Goal: Information Seeking & Learning: Learn about a topic

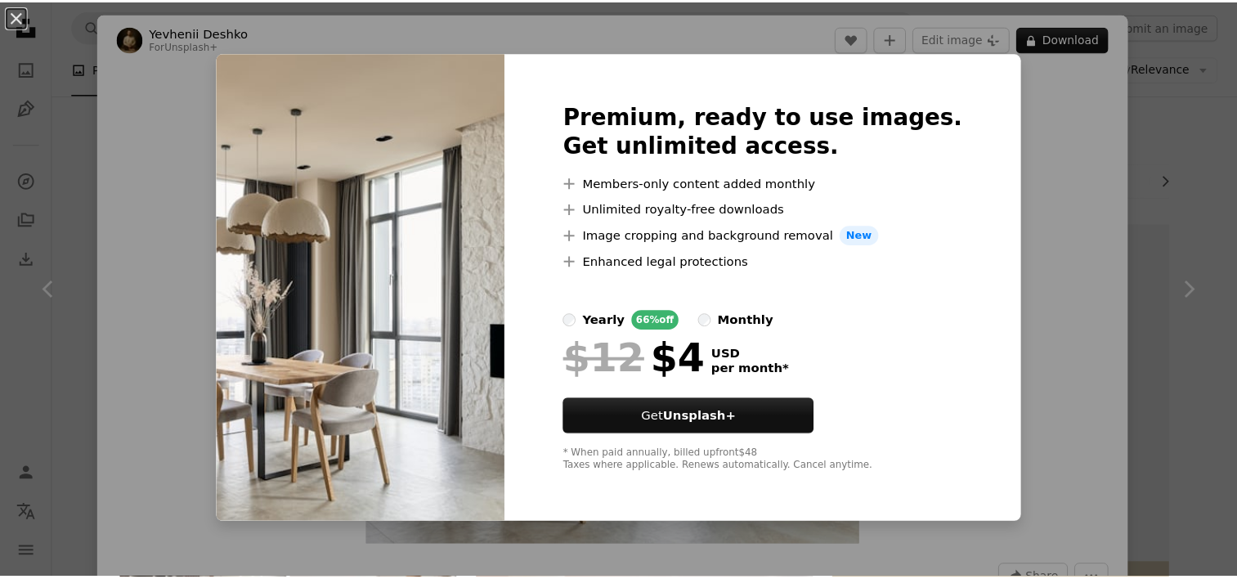
scroll to position [817, 0]
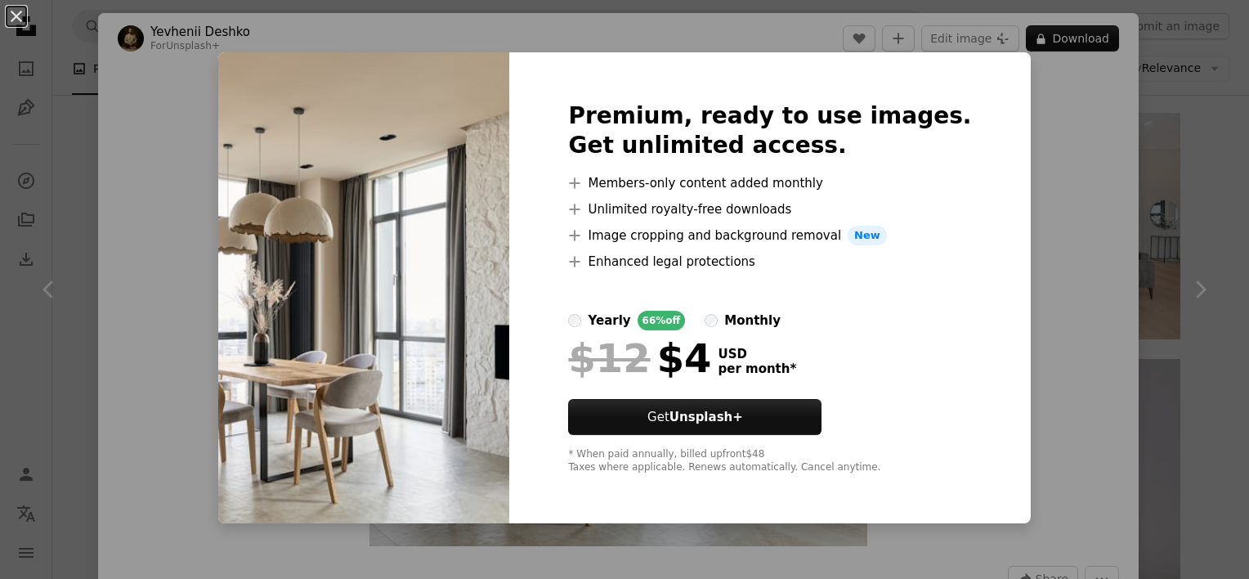
click at [1055, 101] on div "An X shape Premium, ready to use images. Get unlimited access. A plus sign Memb…" at bounding box center [624, 289] width 1249 height 579
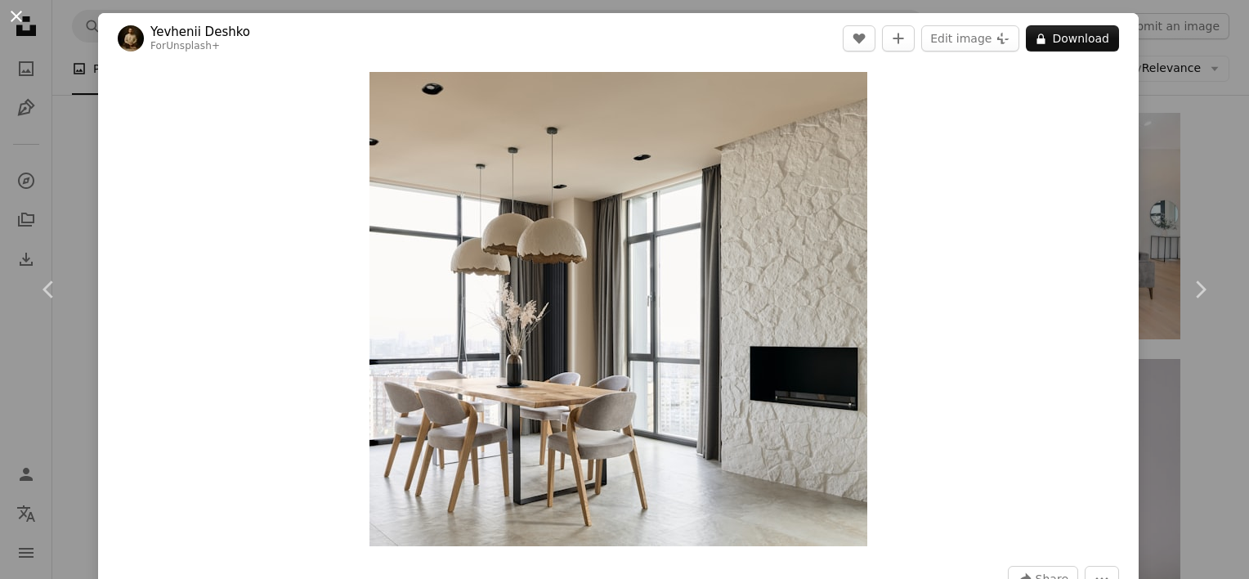
click at [20, 23] on button "An X shape" at bounding box center [17, 17] width 20 height 20
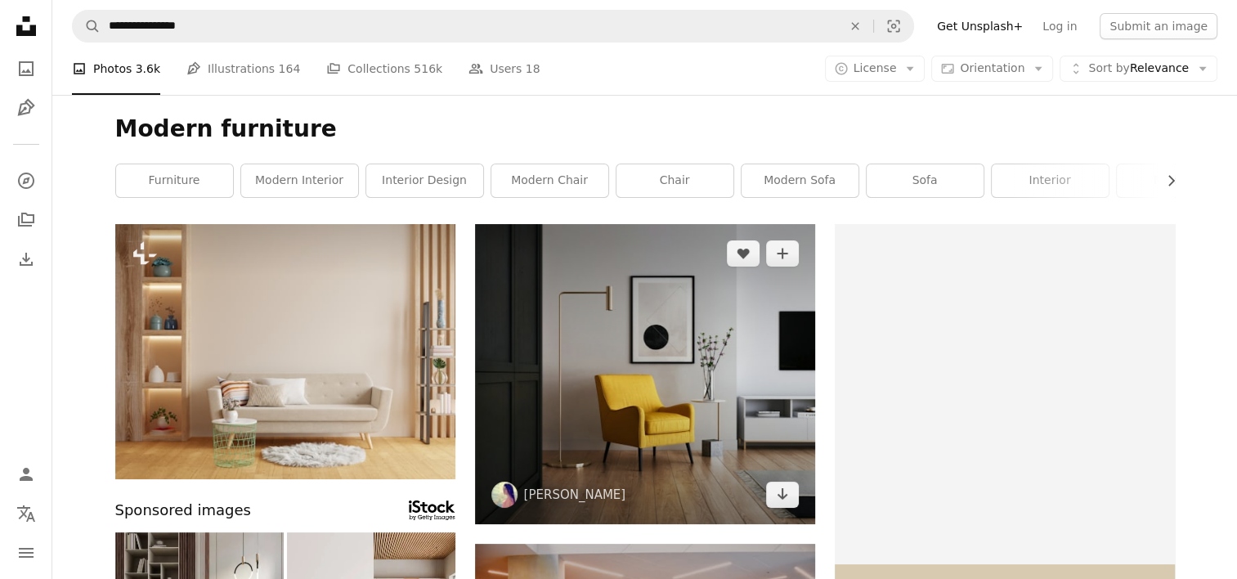
click at [646, 357] on img at bounding box center [645, 374] width 340 height 300
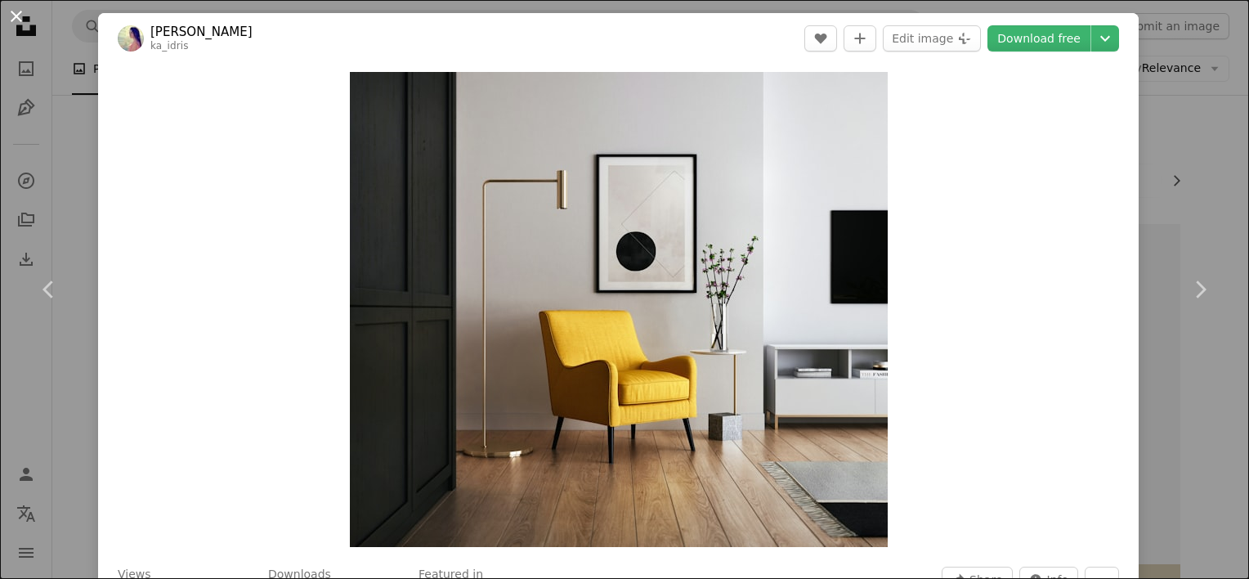
click at [15, 16] on button "An X shape" at bounding box center [17, 17] width 20 height 20
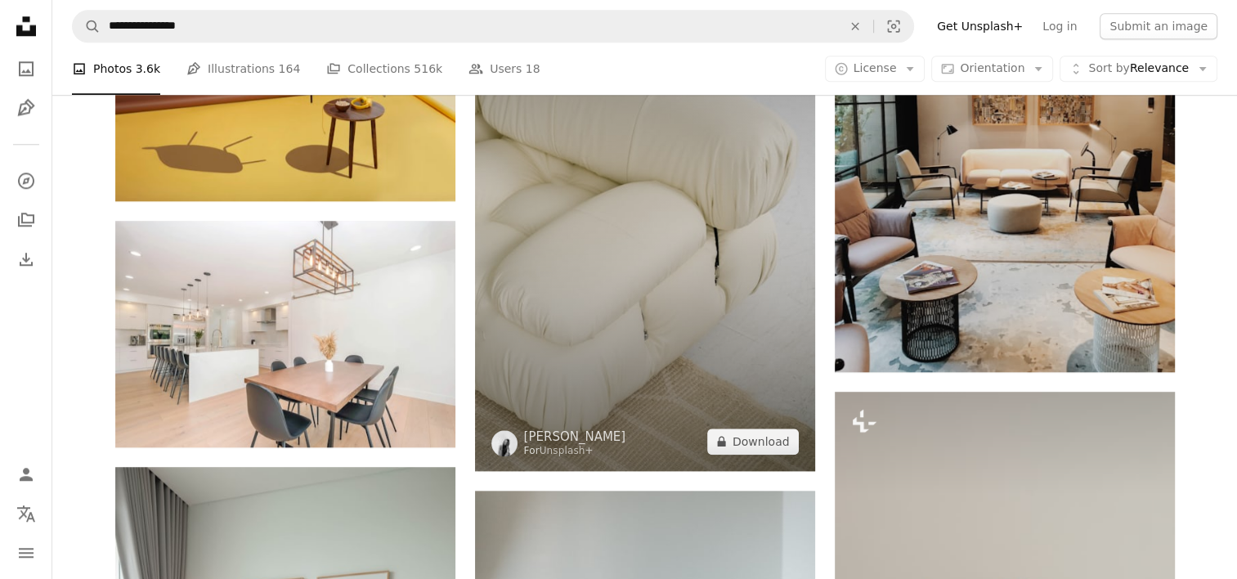
scroll to position [1716, 0]
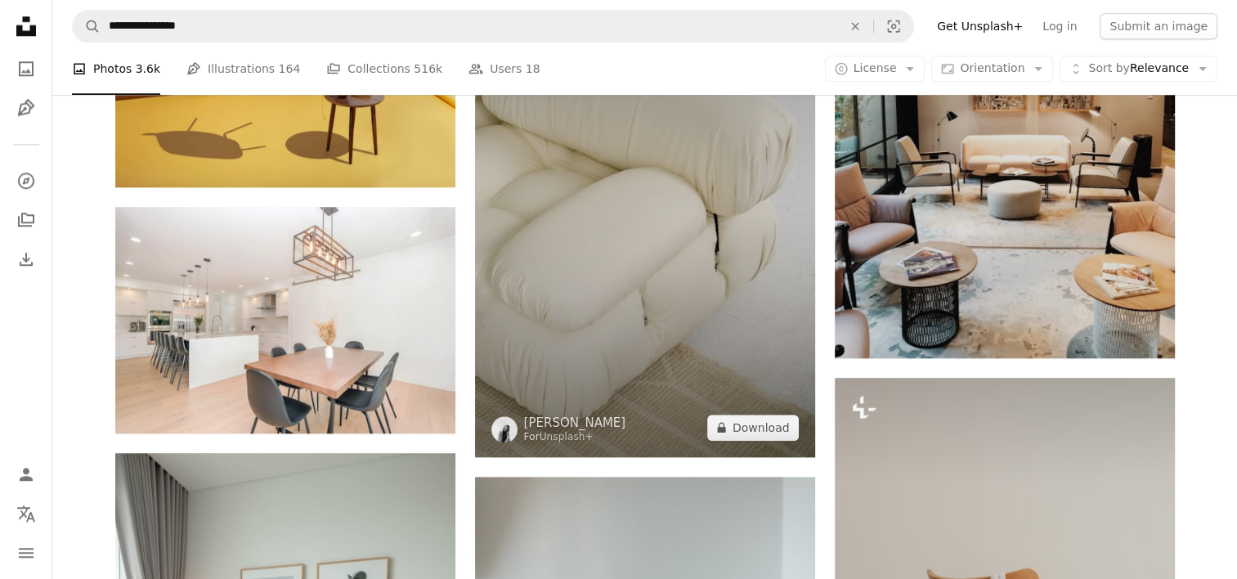
click at [678, 309] on img at bounding box center [645, 202] width 340 height 510
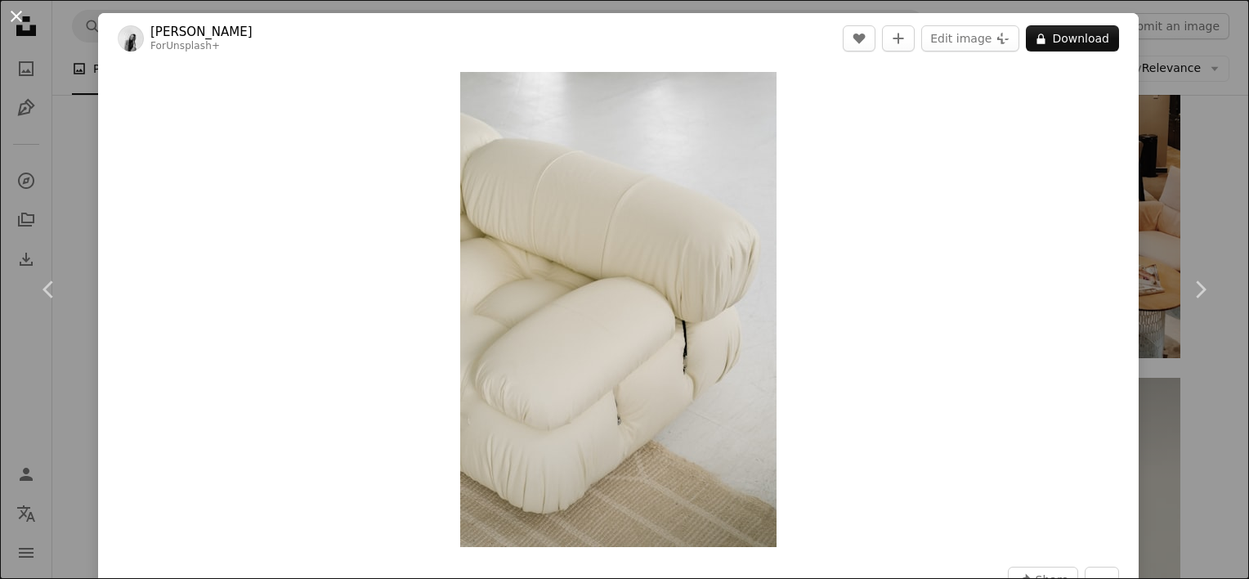
click at [17, 25] on button "An X shape" at bounding box center [17, 17] width 20 height 20
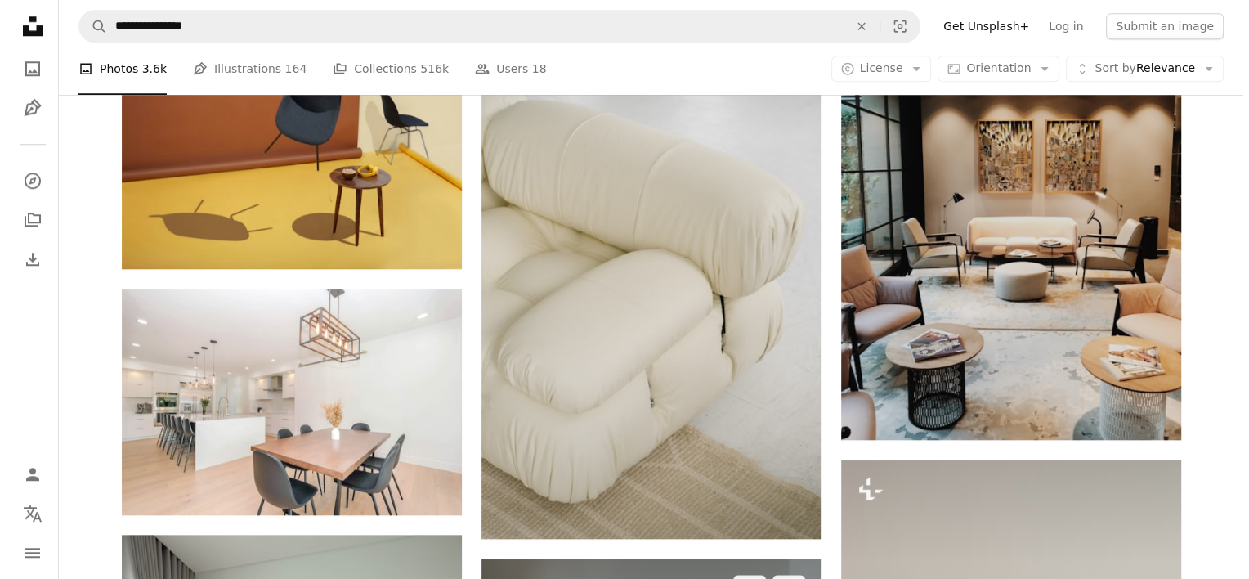
scroll to position [1603, 0]
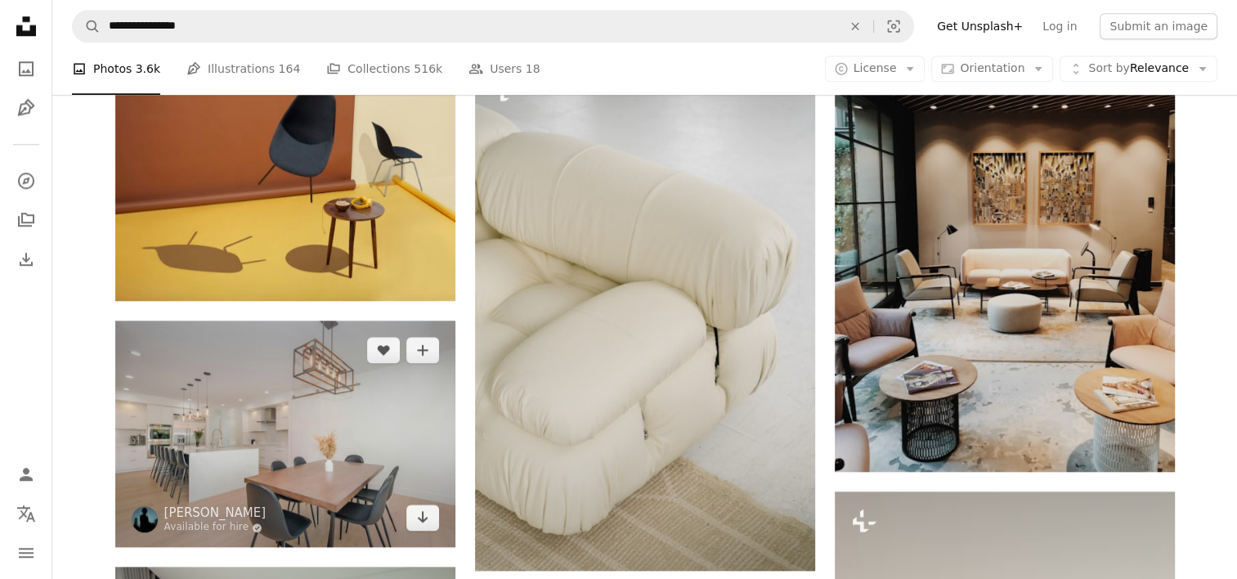
click at [341, 450] on img at bounding box center [285, 433] width 340 height 226
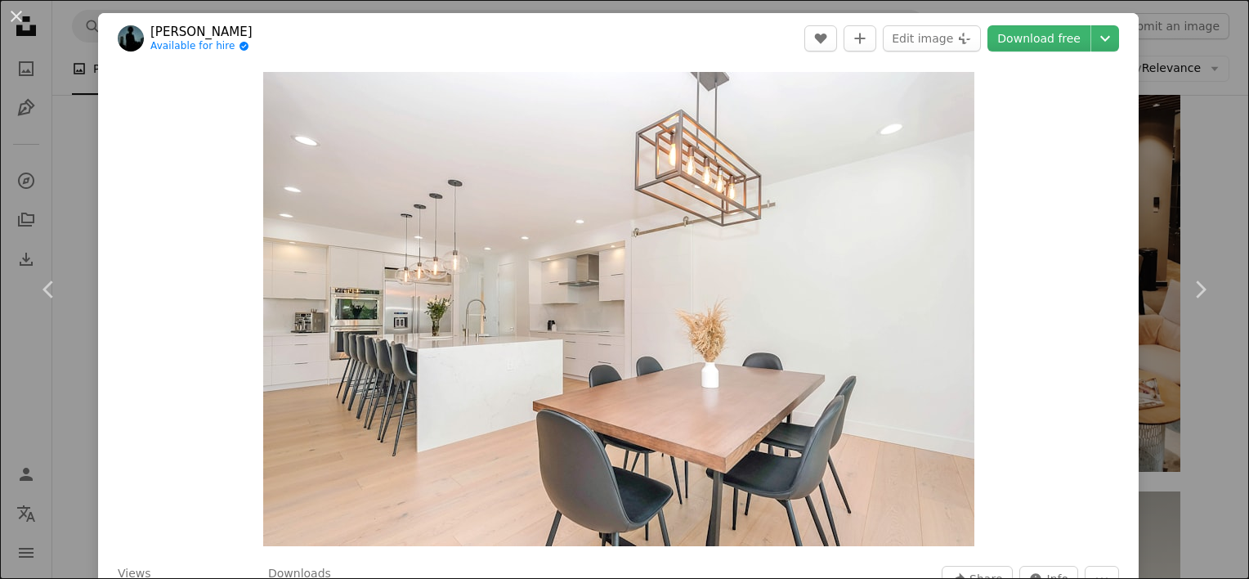
click at [1220, 467] on div "An X shape Chevron left Chevron right [PERSON_NAME] Available for hire A checkm…" at bounding box center [624, 289] width 1249 height 579
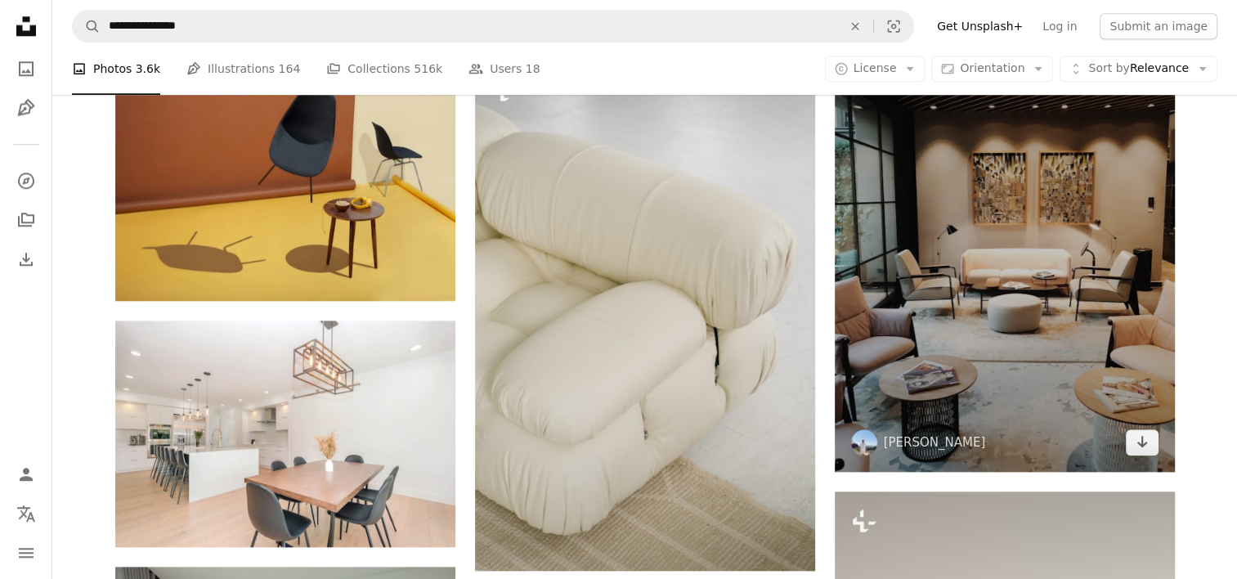
click at [847, 365] on img at bounding box center [1004, 245] width 340 height 454
